Goal: Task Accomplishment & Management: Manage account settings

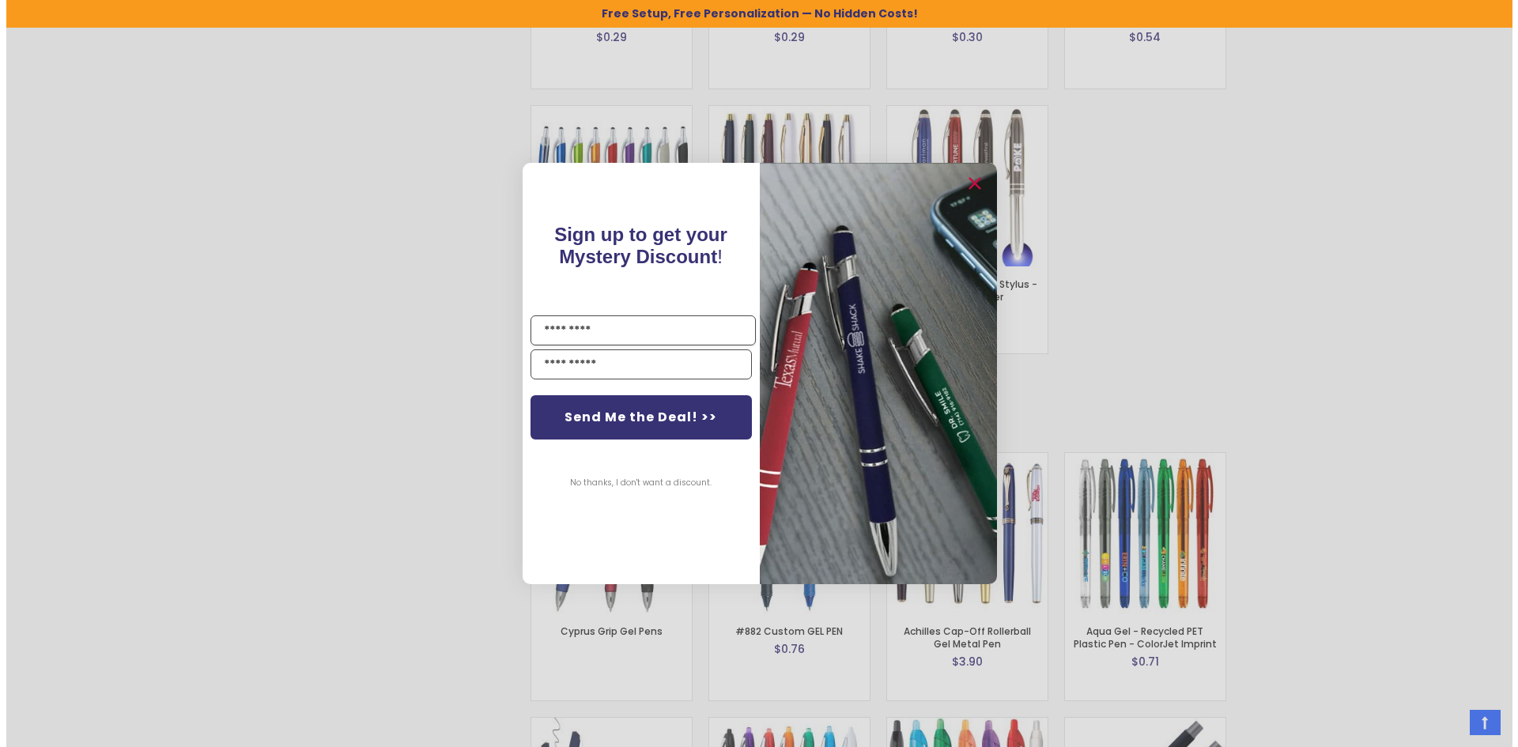
scroll to position [2636, 0]
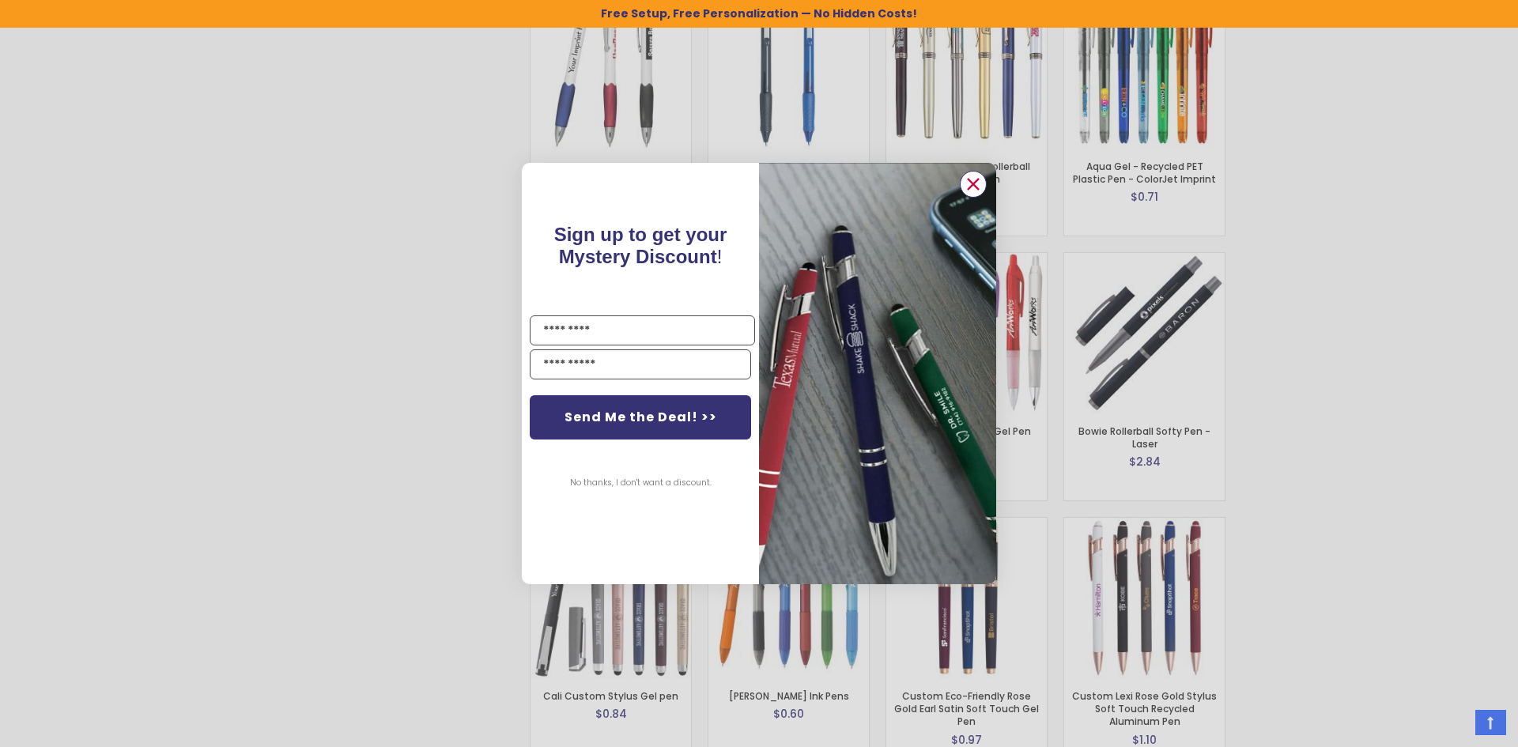
click at [973, 193] on circle "Close dialog" at bounding box center [973, 184] width 24 height 24
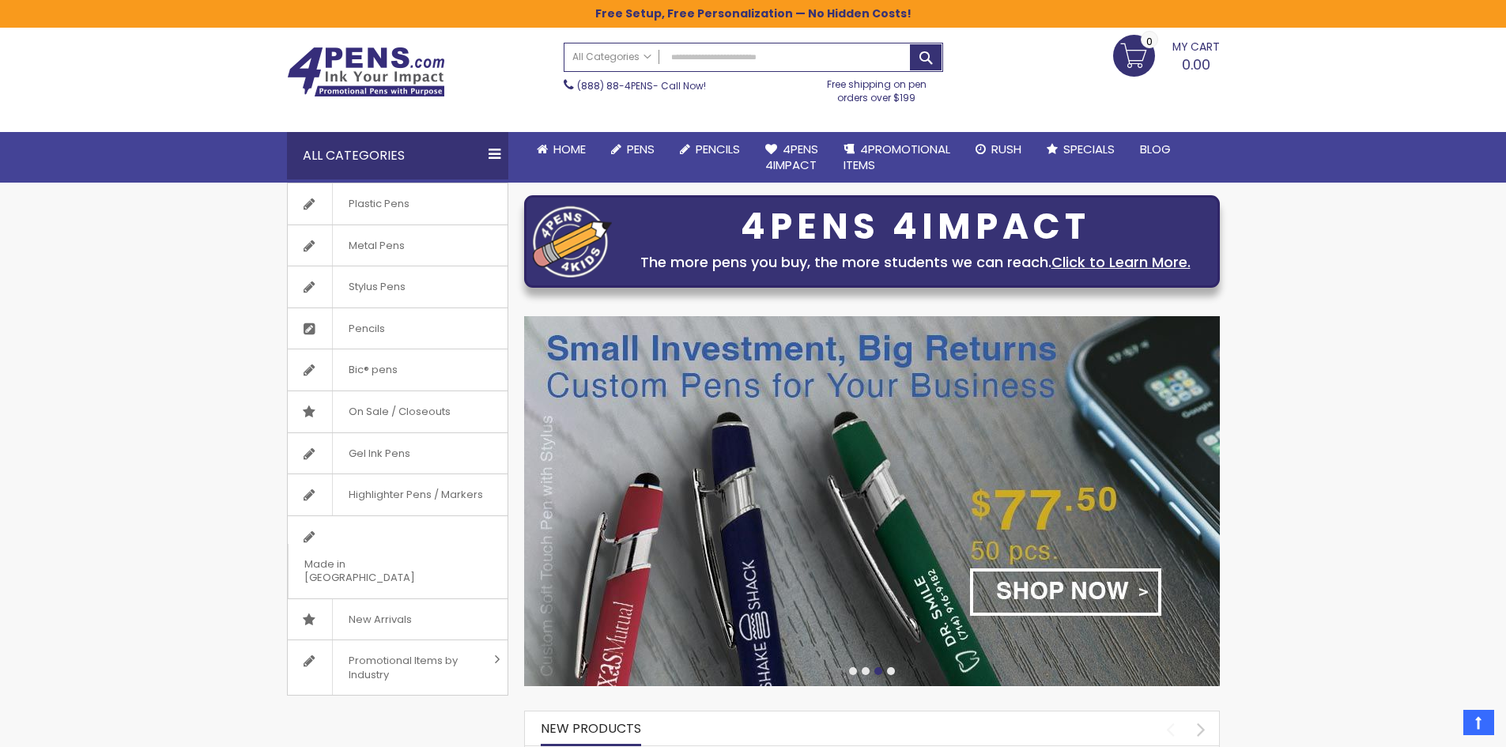
scroll to position [0, 0]
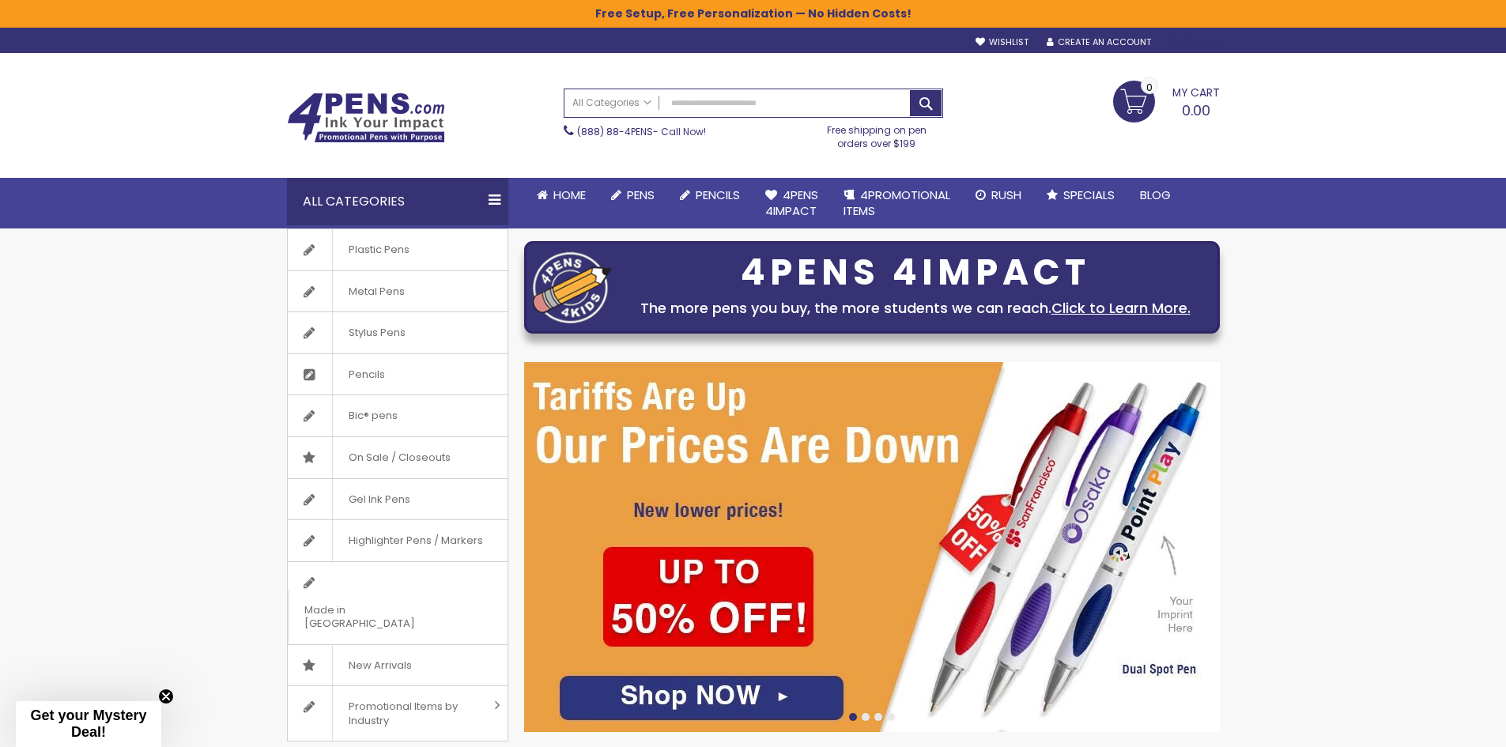
click at [1186, 43] on div "Sign In" at bounding box center [1193, 43] width 52 height 12
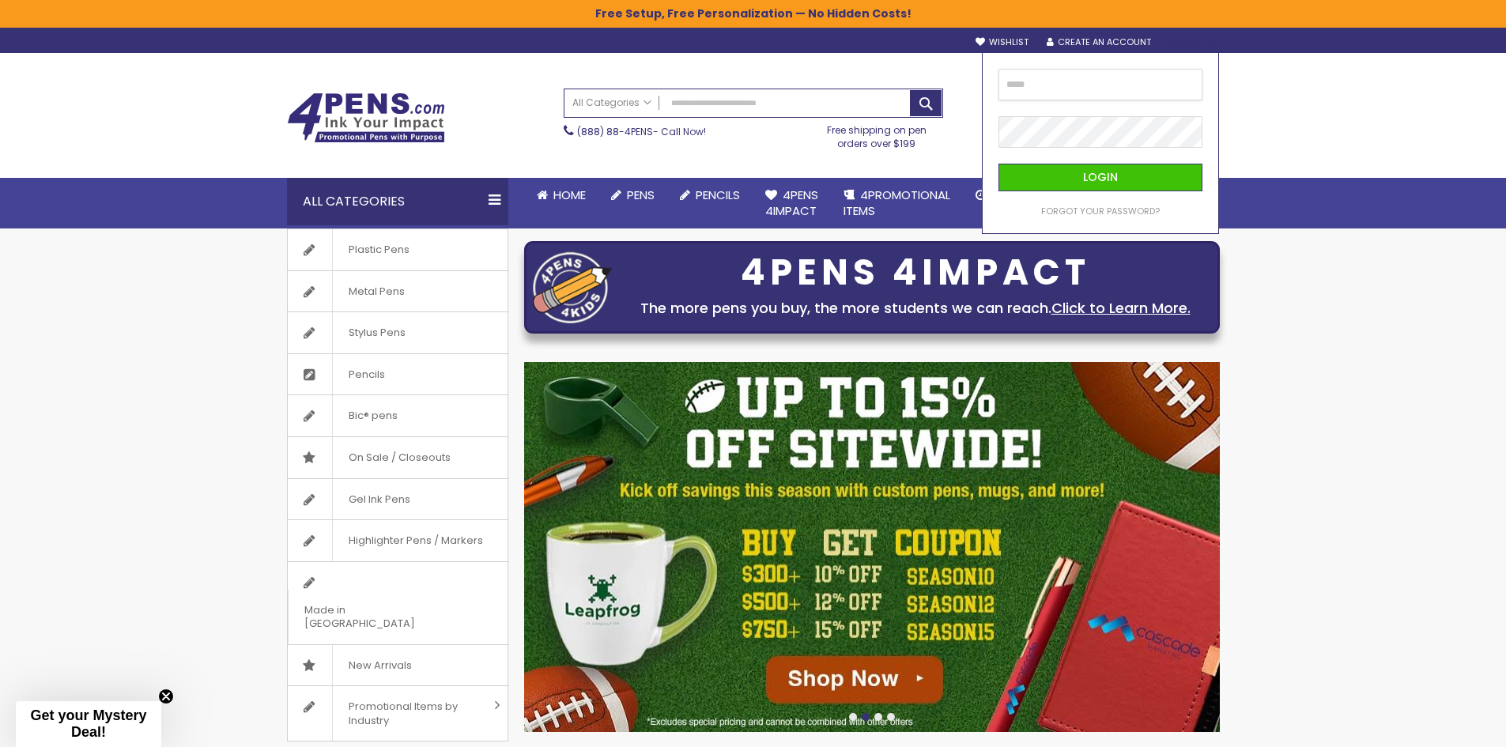
click at [1078, 92] on input "email" at bounding box center [1100, 85] width 204 height 32
click at [1057, 81] on input "email" at bounding box center [1100, 85] width 204 height 32
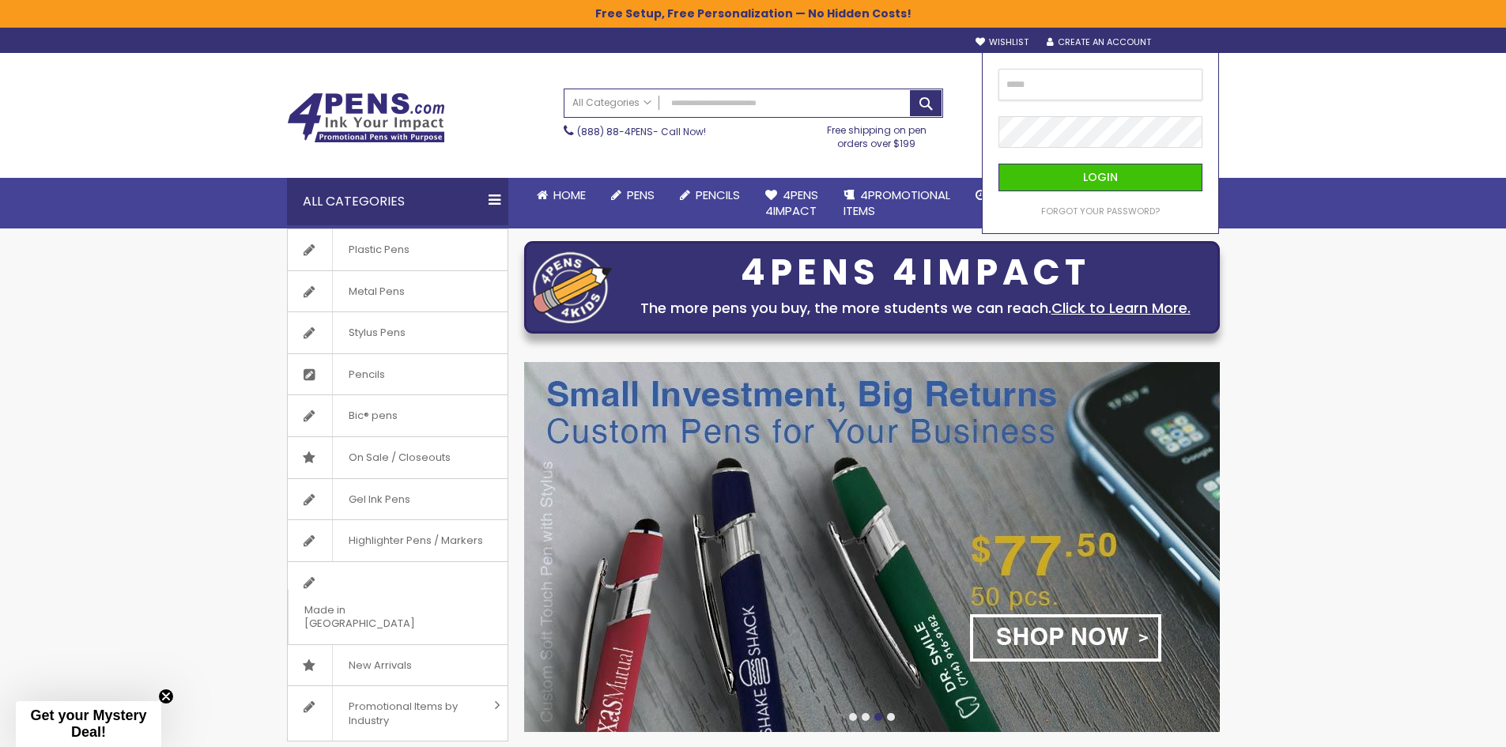
drag, startPoint x: 1123, startPoint y: 94, endPoint x: 1121, endPoint y: 107, distance: 12.9
click at [1123, 96] on input "email" at bounding box center [1100, 85] width 204 height 32
paste input "**********"
type input "**********"
click at [1096, 191] on div "Login Forgot Your Password?" at bounding box center [1100, 191] width 204 height 54
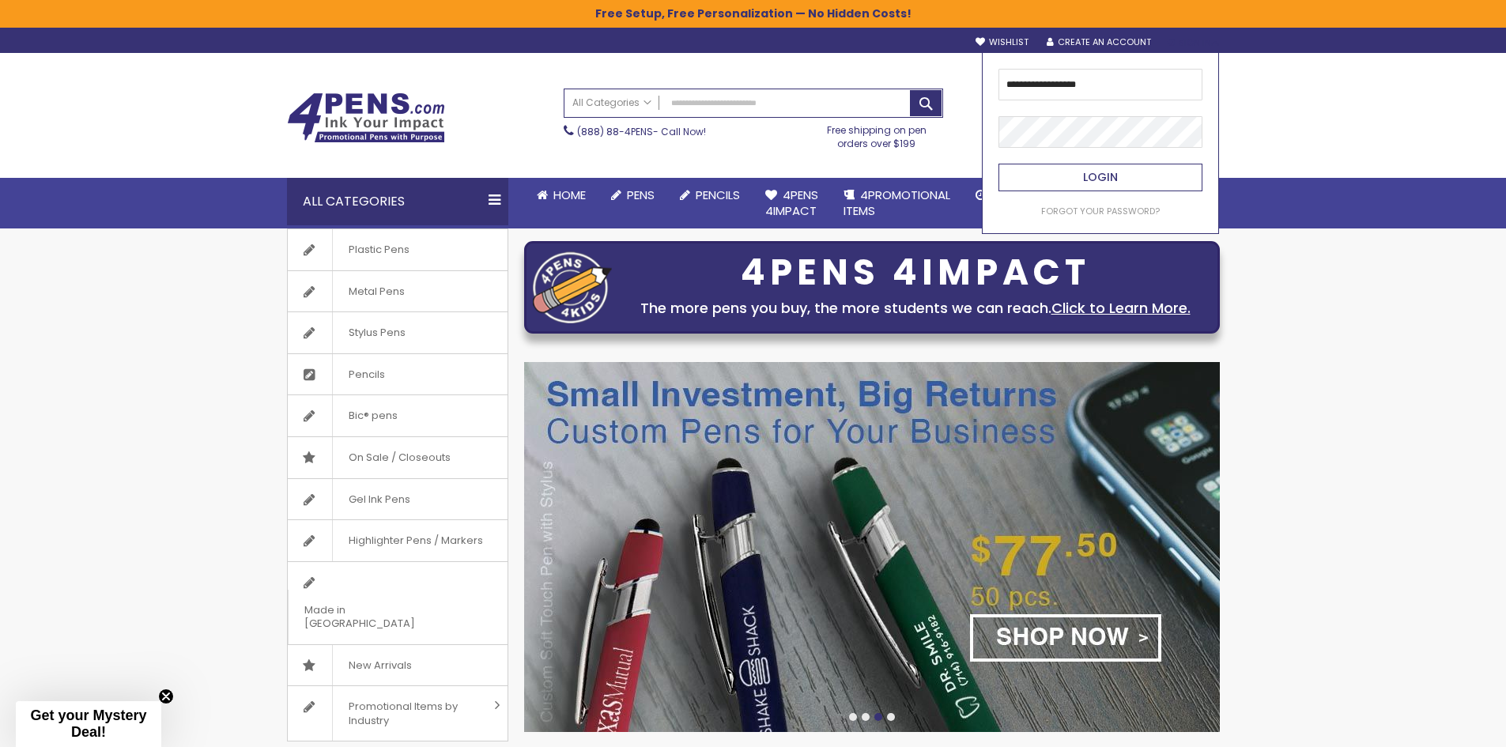
click at [1089, 183] on span "Login" at bounding box center [1100, 177] width 35 height 16
